Goal: Navigation & Orientation: Understand site structure

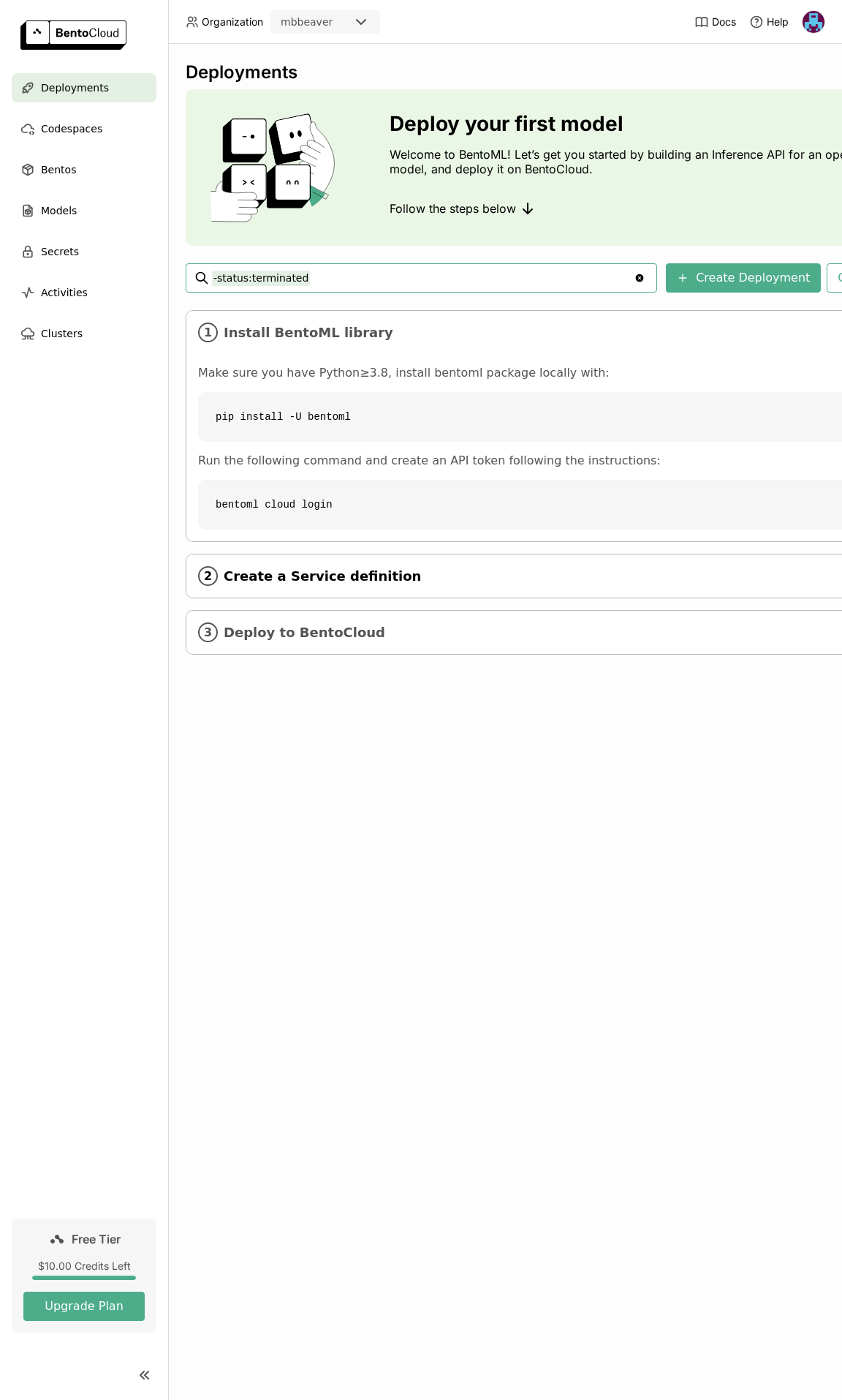
click at [302, 578] on span "Create a Service definition" at bounding box center [552, 576] width 657 height 16
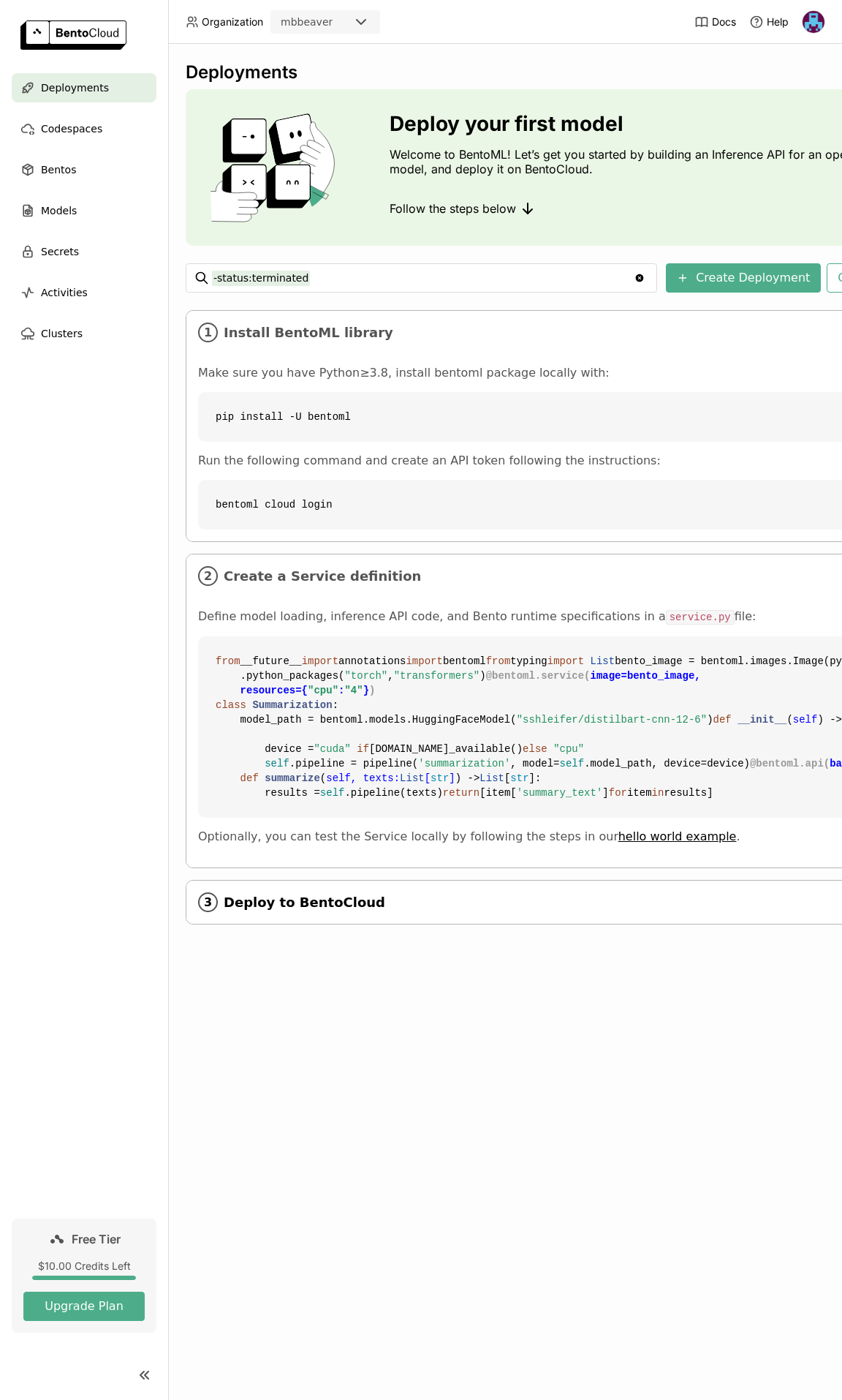
click at [281, 911] on span "Deploy to BentoCloud" at bounding box center [552, 902] width 657 height 16
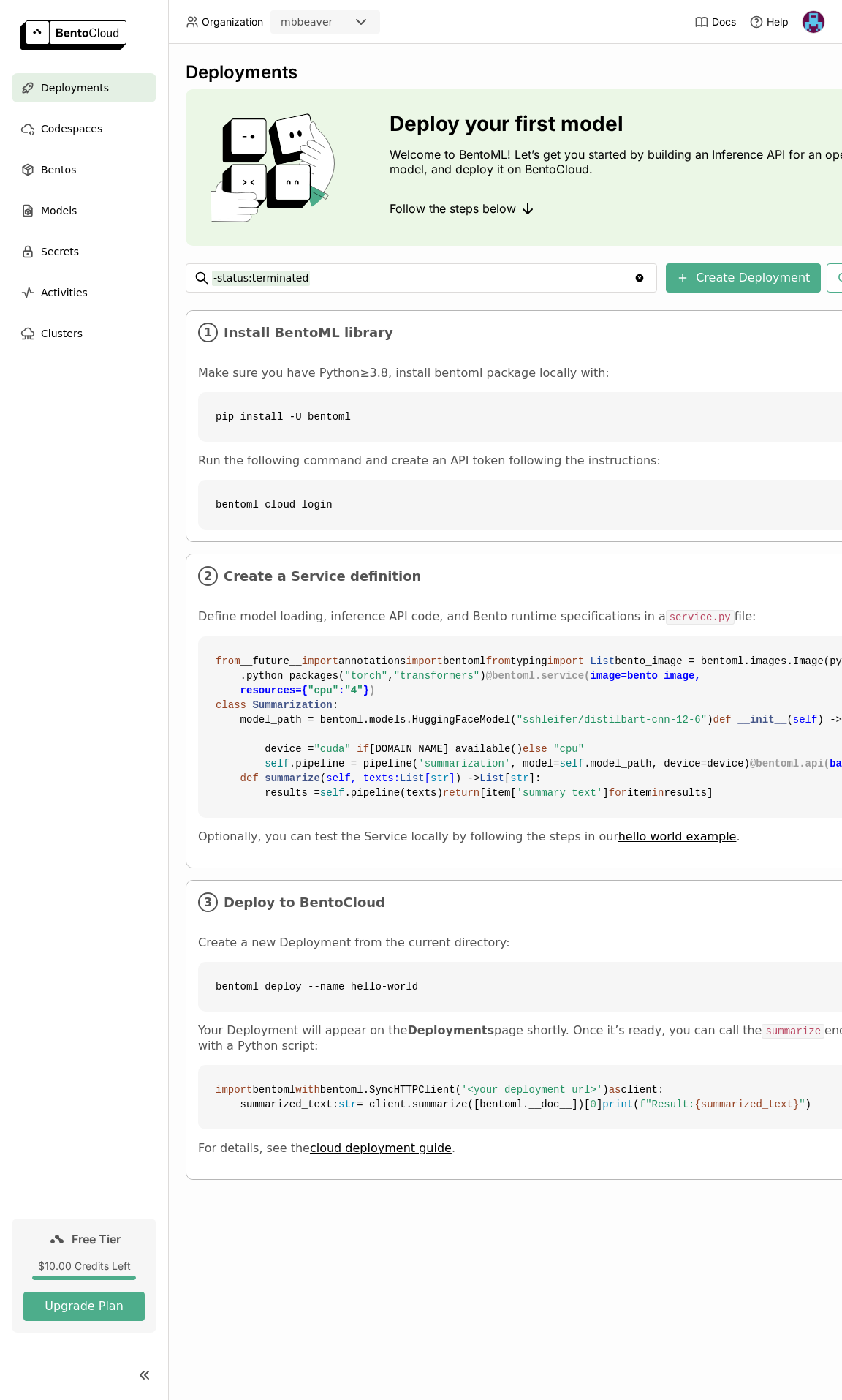
scroll to position [138, 0]
click at [67, 172] on span "Bentos" at bounding box center [58, 169] width 35 height 17
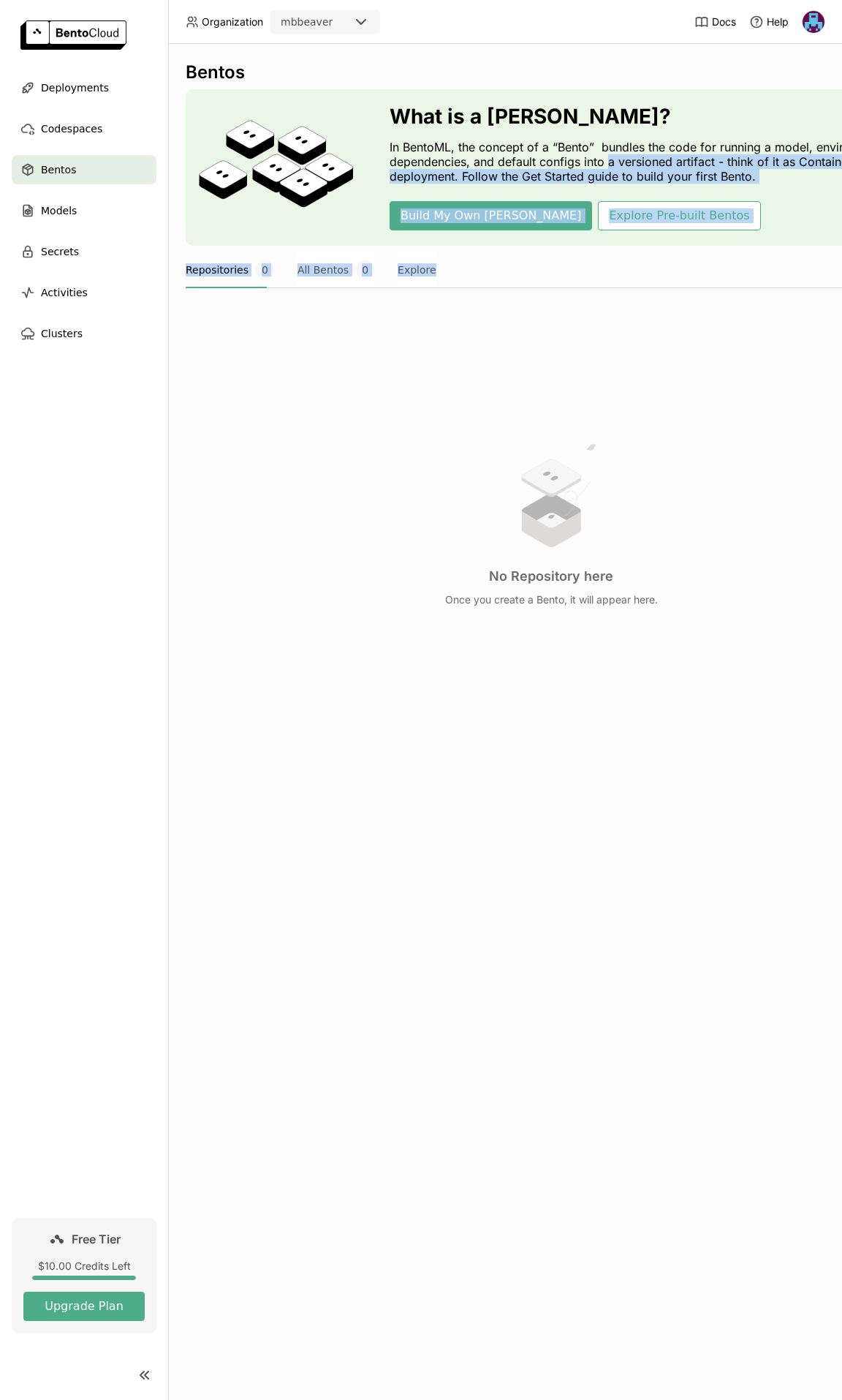
scroll to position [0, 92]
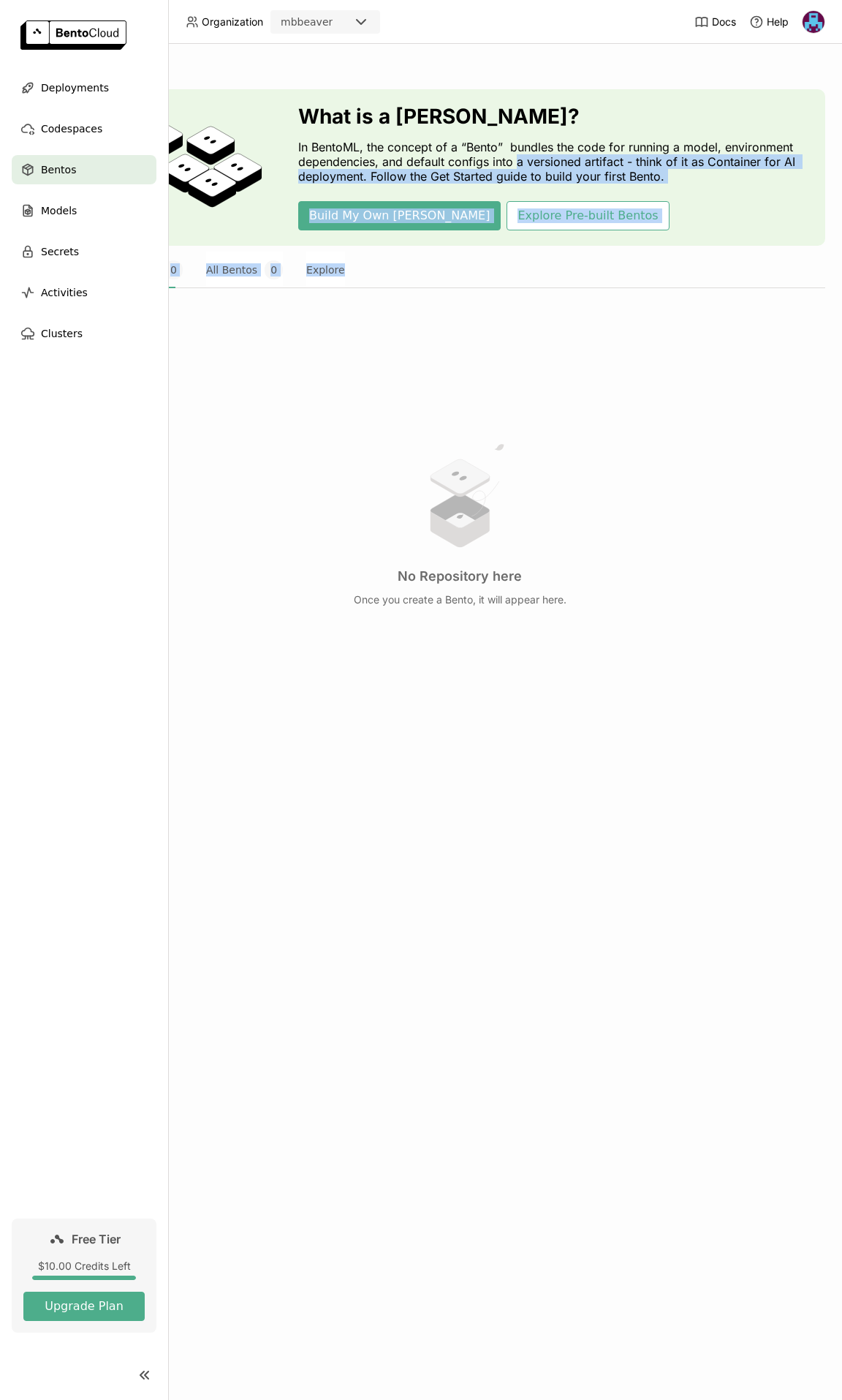
drag, startPoint x: 608, startPoint y: 162, endPoint x: 831, endPoint y: 230, distance: 233.1
click at [841, 250] on html "Organization mbbeaver Docs Help Deployments Codespaces Bentos Models Secrets Ac…" at bounding box center [421, 700] width 842 height 1400
click at [711, 223] on div "Build My Own Bento Explore Pre-built Bentos" at bounding box center [556, 216] width 516 height 30
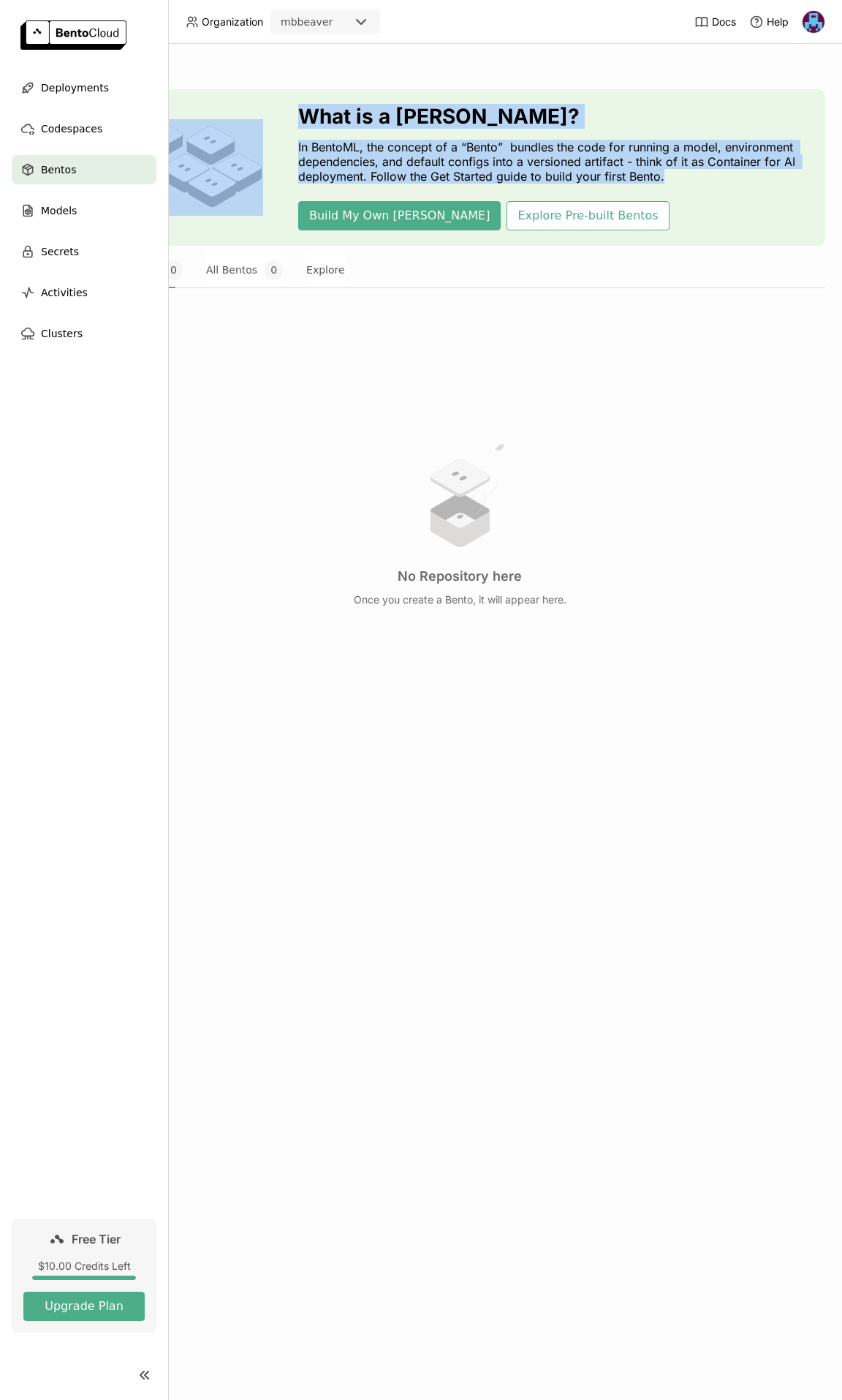
scroll to position [0, 9]
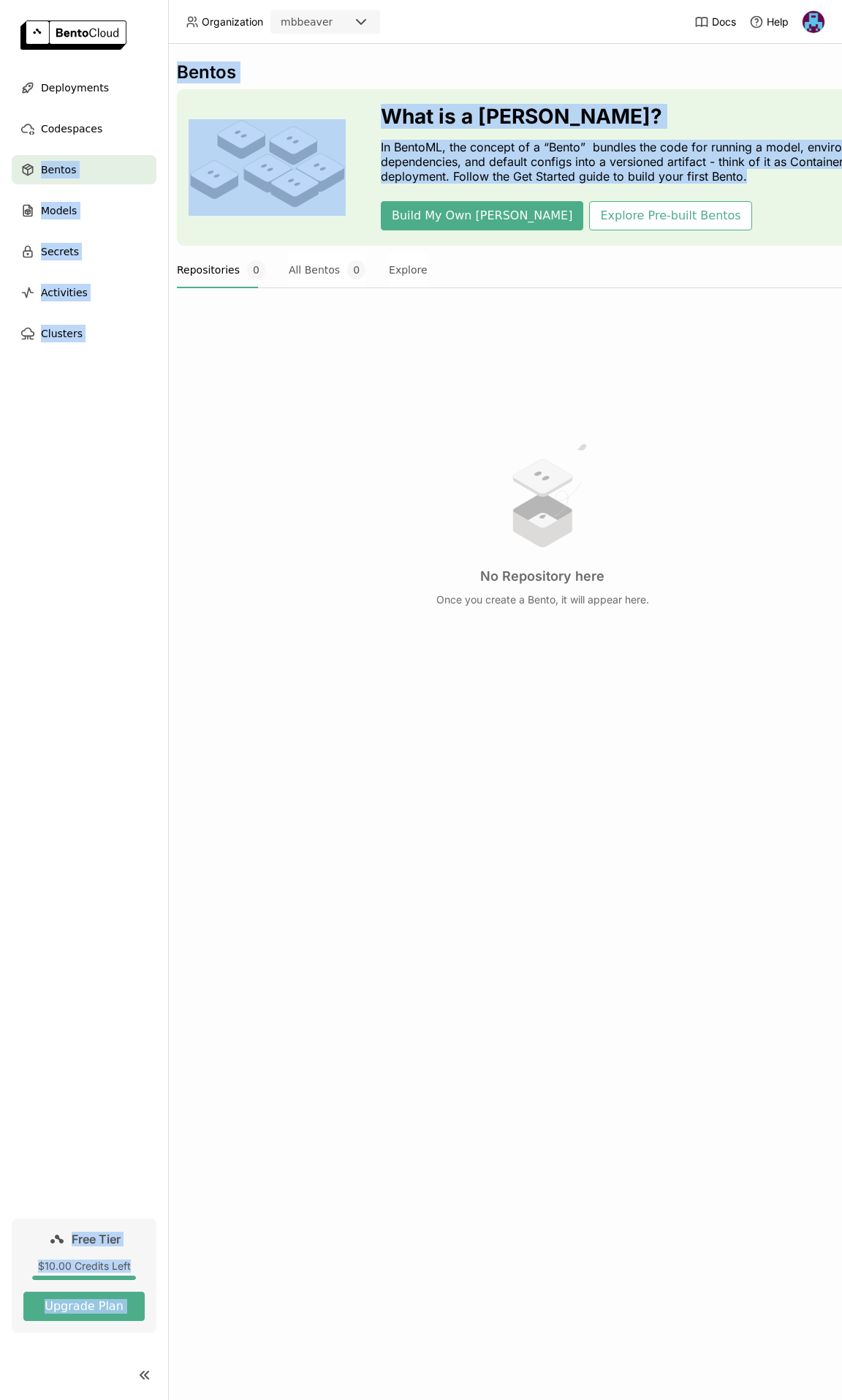
drag, startPoint x: 699, startPoint y: 174, endPoint x: 158, endPoint y: 130, distance: 542.8
click at [158, 130] on main "Deployments Codespaces Bentos Models Secrets Activities Clusters Free Tier $10.…" at bounding box center [421, 700] width 842 height 1400
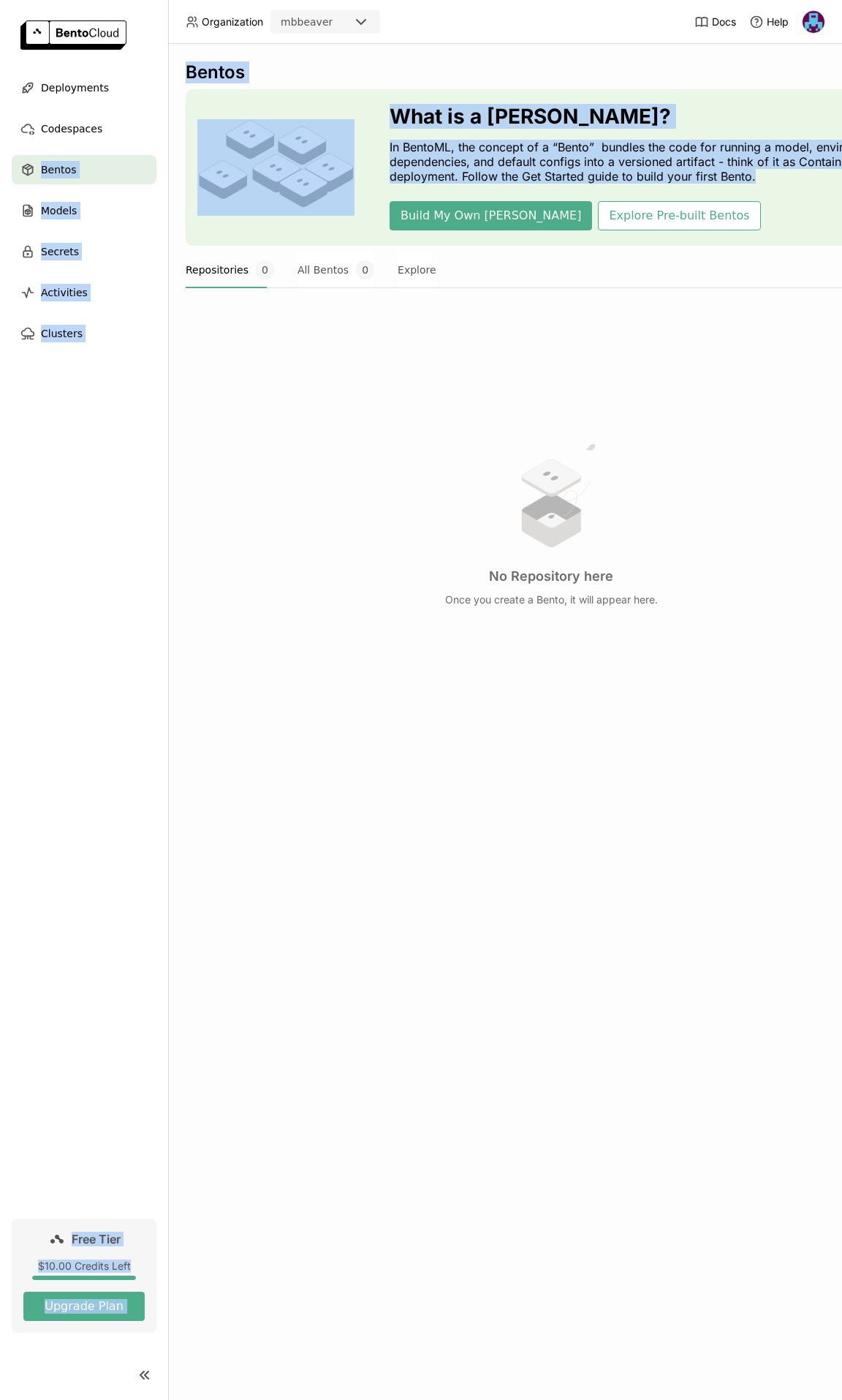
click at [381, 145] on div "What is a [PERSON_NAME]? In BentoML, the concept of a “Bento” bundles the code …" at bounding box center [551, 167] width 731 height 157
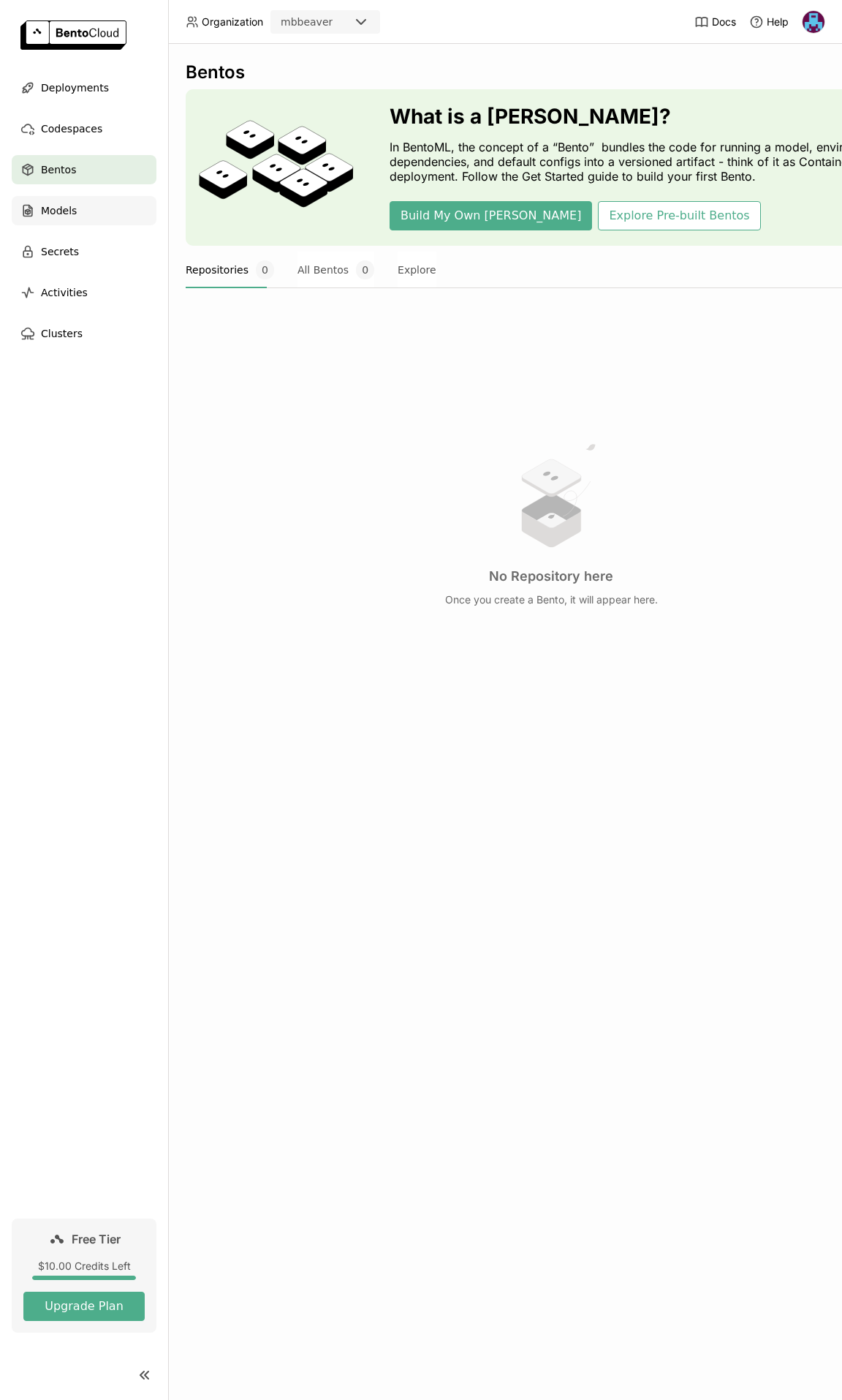
click at [55, 208] on span "Models" at bounding box center [58, 210] width 36 height 17
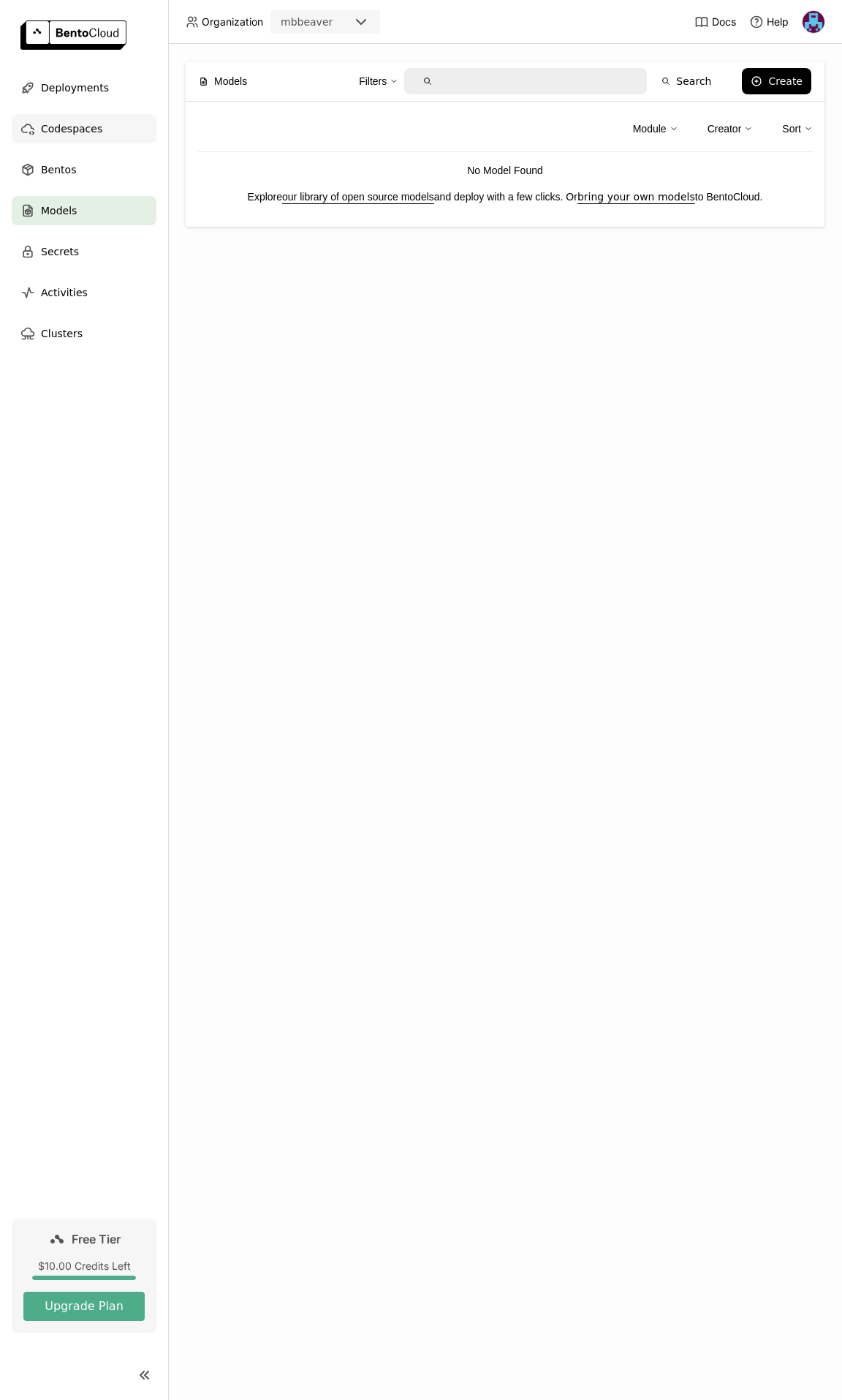
click at [55, 117] on div "Codespaces" at bounding box center [83, 129] width 145 height 30
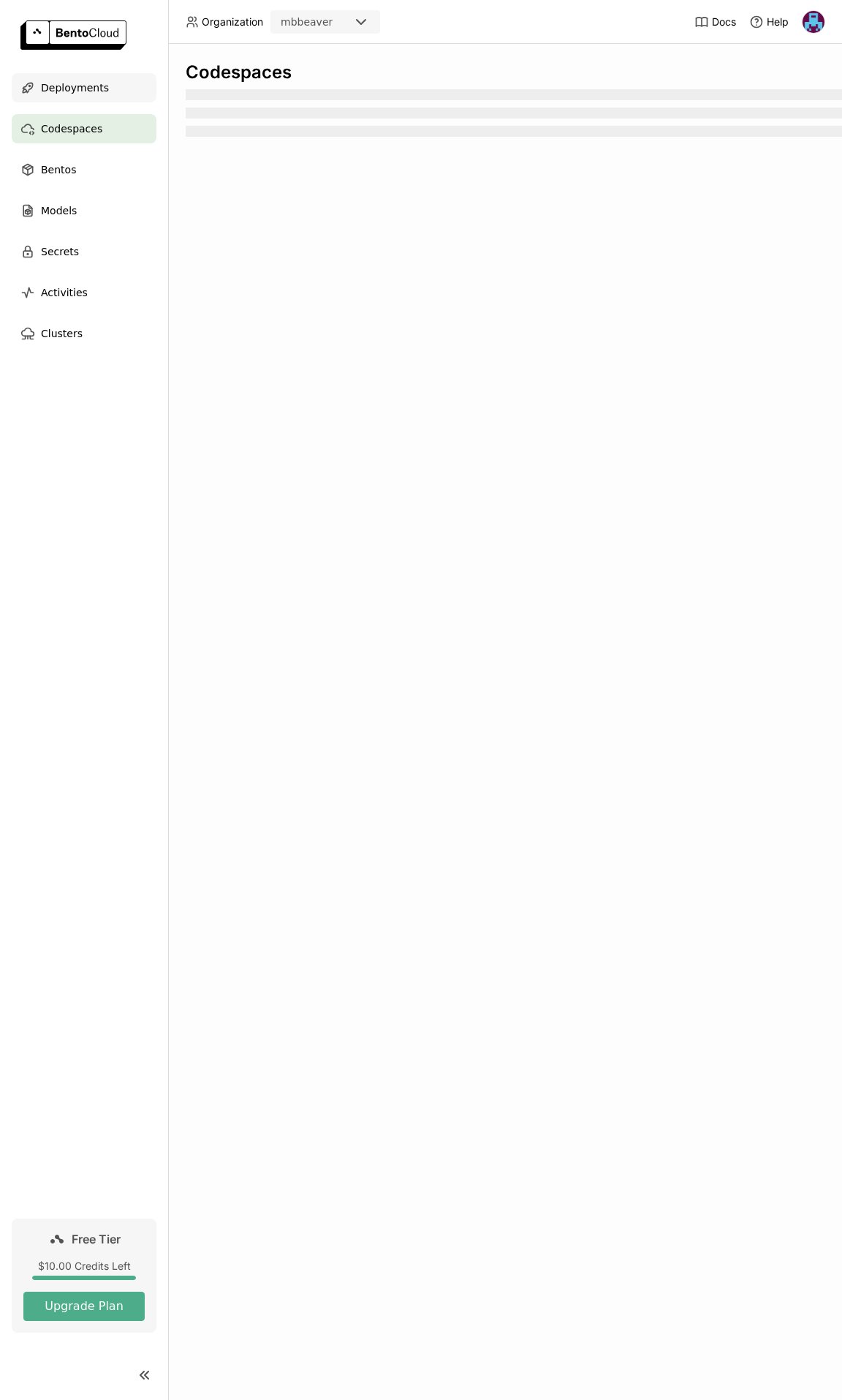
click at [55, 95] on span "Deployments" at bounding box center [75, 87] width 68 height 17
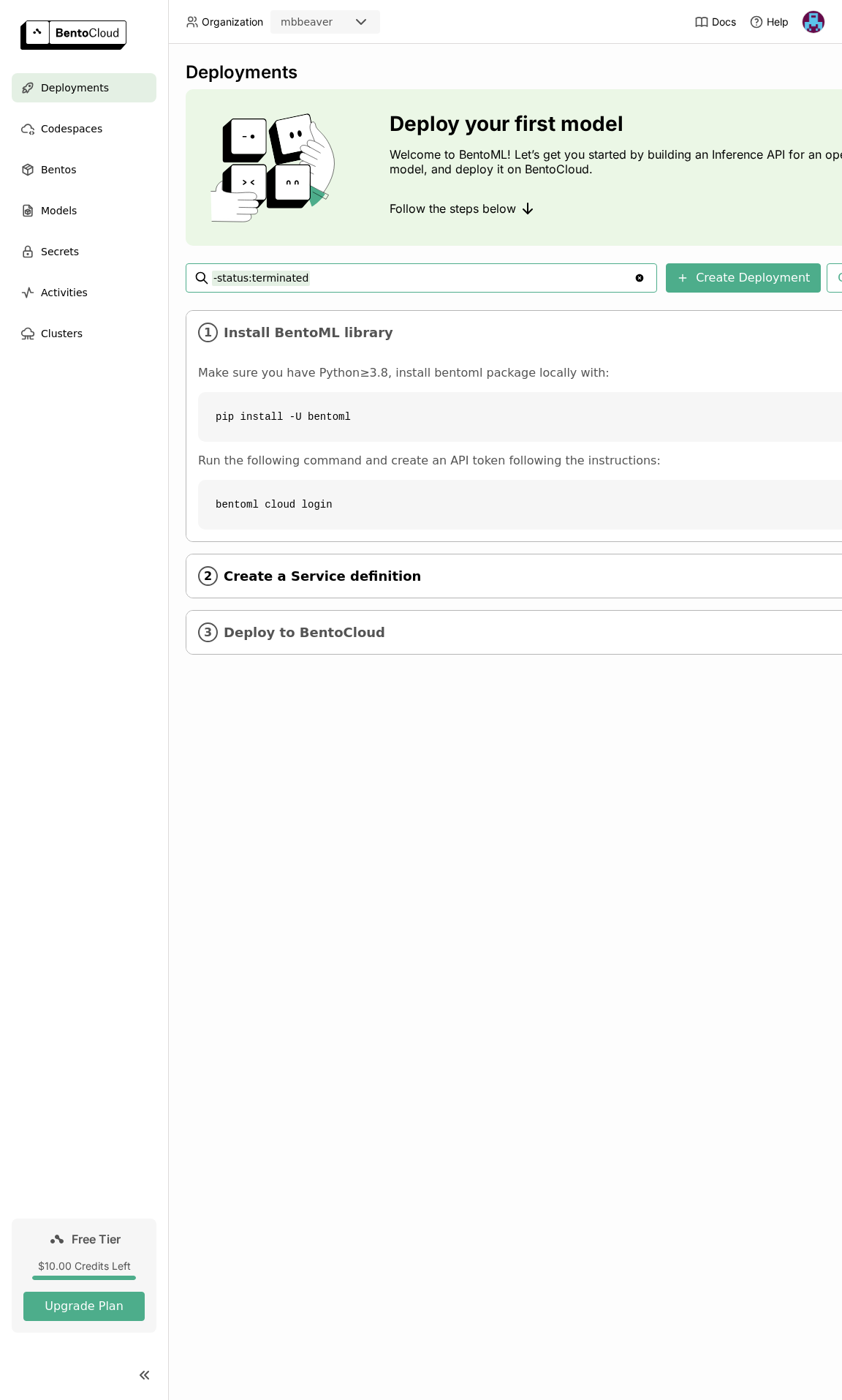
click at [210, 576] on icon "2" at bounding box center [208, 576] width 20 height 20
